Goal: Transaction & Acquisition: Purchase product/service

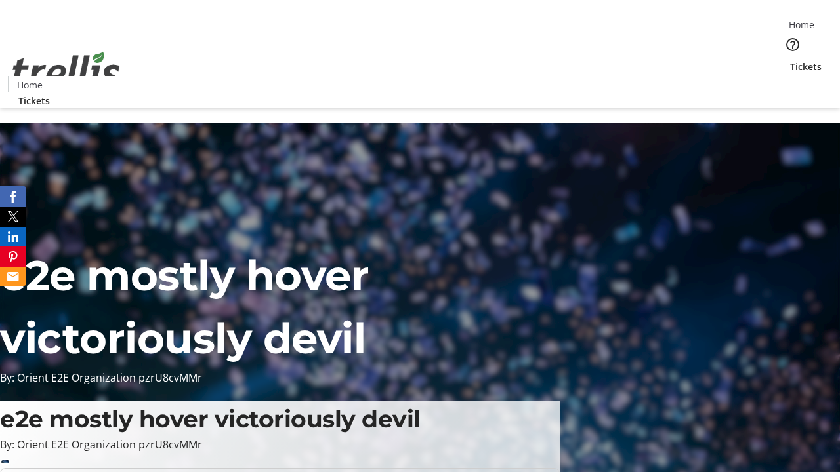
click at [790, 60] on span "Tickets" at bounding box center [805, 67] width 31 height 14
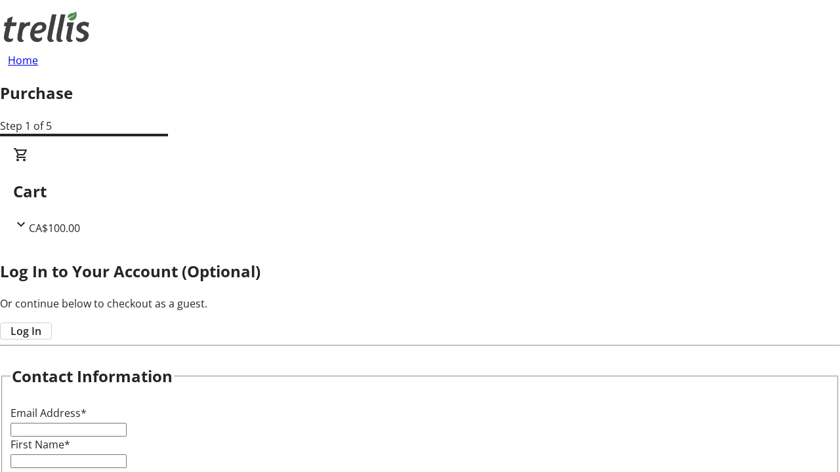
type input "FREE"
type input "[PERSON_NAME][EMAIL_ADDRESS][DOMAIN_NAME]"
type input "[PERSON_NAME]"
